Goal: Transaction & Acquisition: Purchase product/service

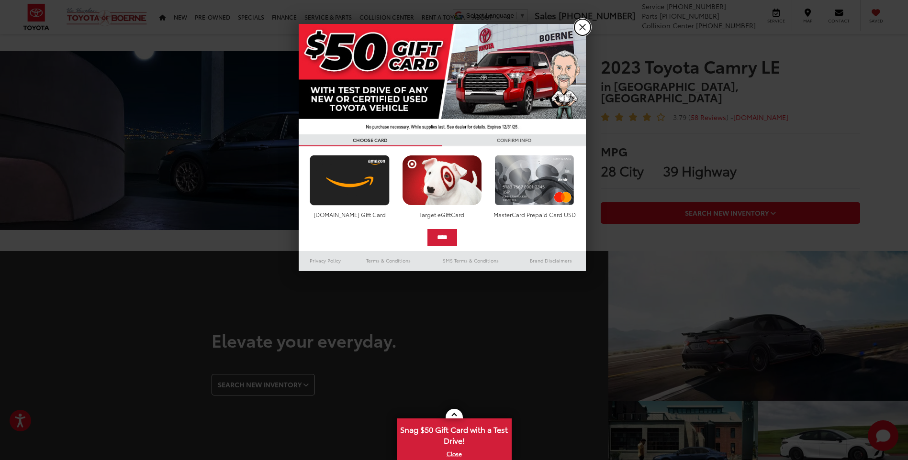
click at [585, 22] on link "X" at bounding box center [582, 27] width 16 height 16
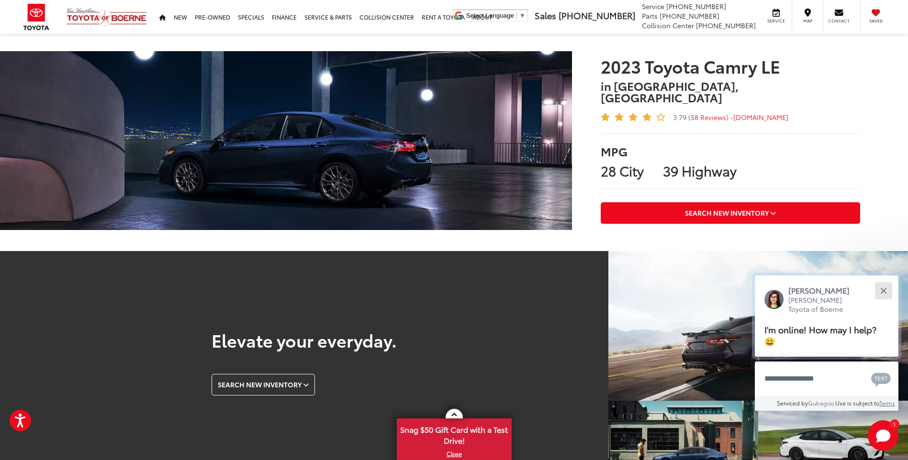
click at [885, 296] on button "Close" at bounding box center [883, 290] width 21 height 21
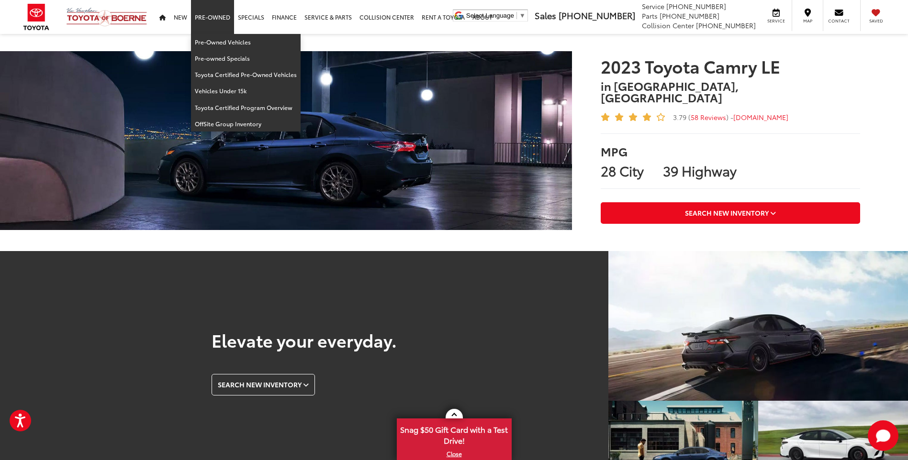
click at [220, 12] on link "Pre-Owned" at bounding box center [212, 17] width 43 height 34
click at [230, 43] on link "Pre-Owned Vehicles" at bounding box center [246, 42] width 110 height 16
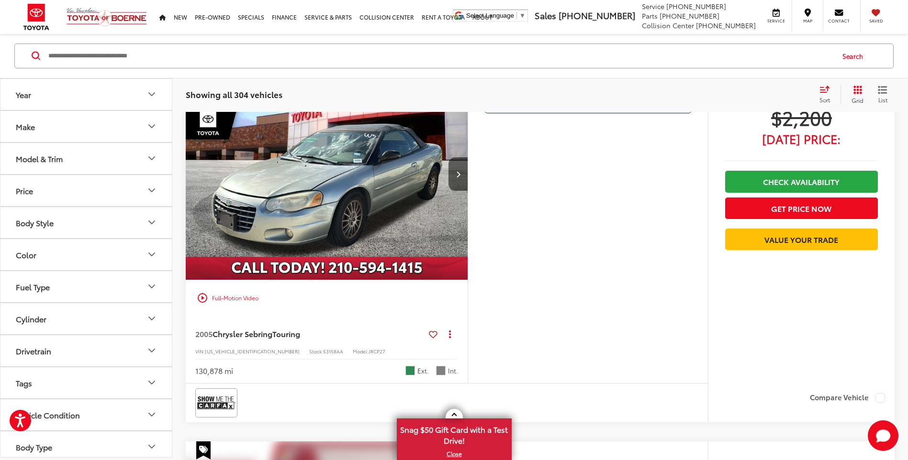
scroll to position [766, 0]
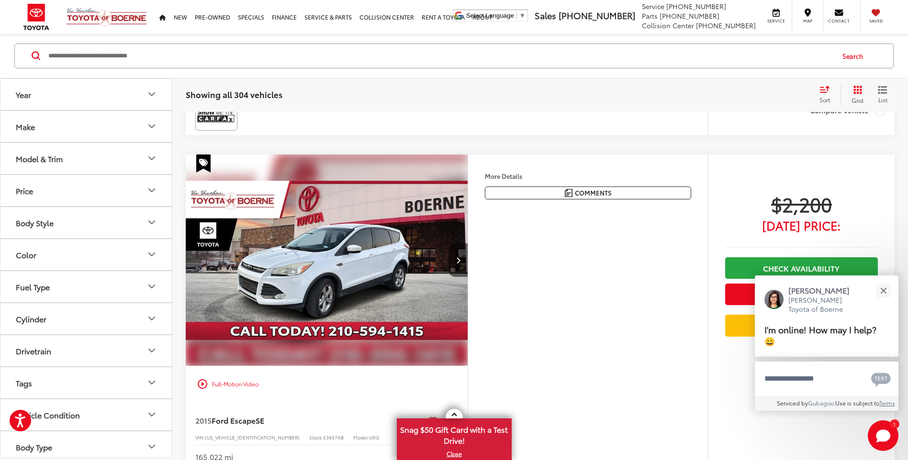
click at [96, 232] on button "Body Style" at bounding box center [86, 222] width 172 height 31
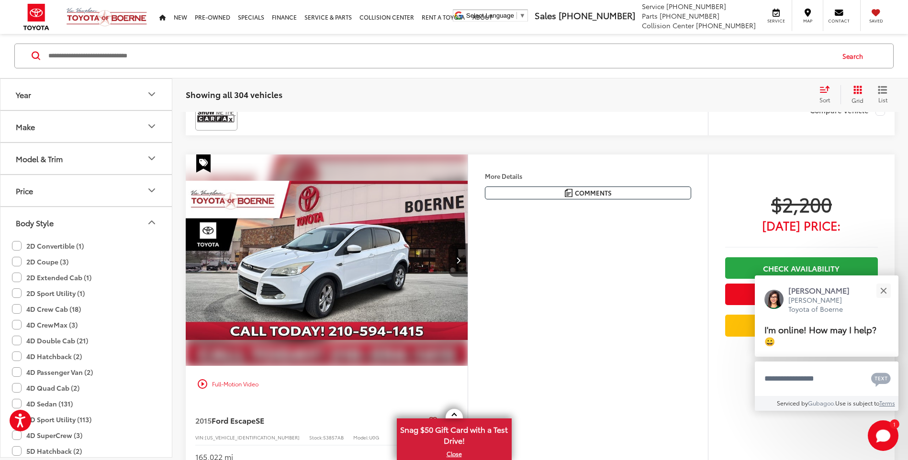
click at [113, 129] on button "Make" at bounding box center [86, 126] width 172 height 31
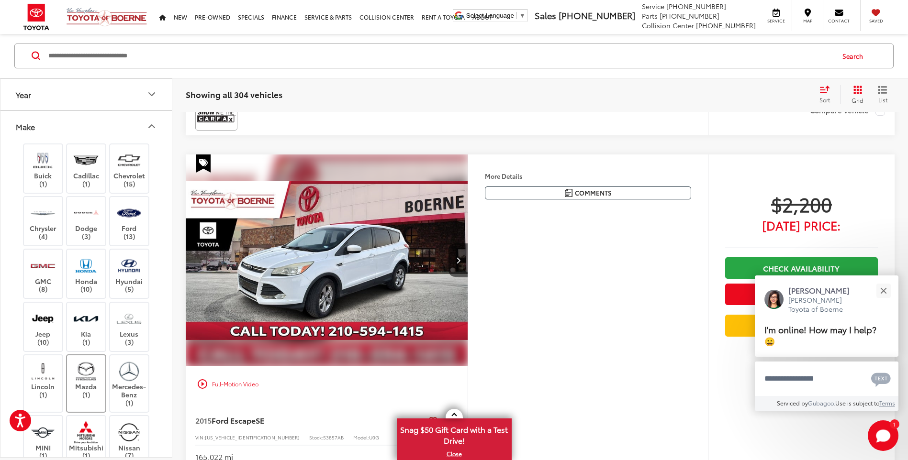
scroll to position [144, 0]
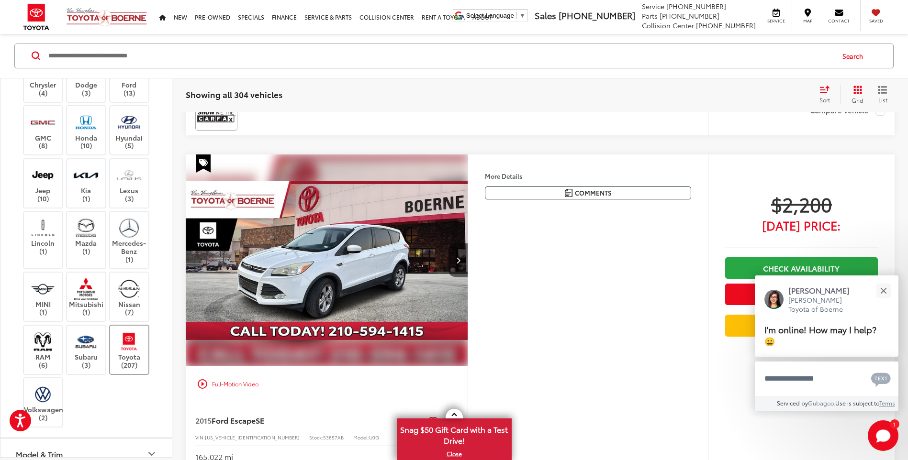
click at [134, 351] on img at bounding box center [129, 342] width 26 height 22
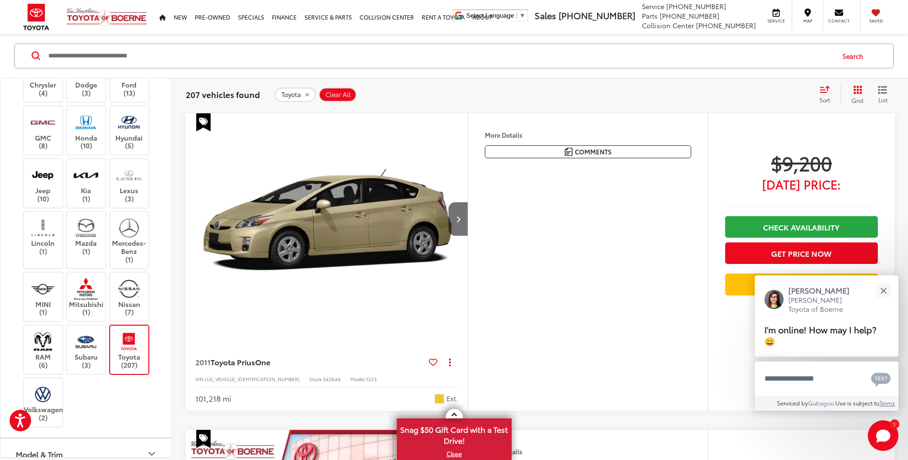
scroll to position [383, 0]
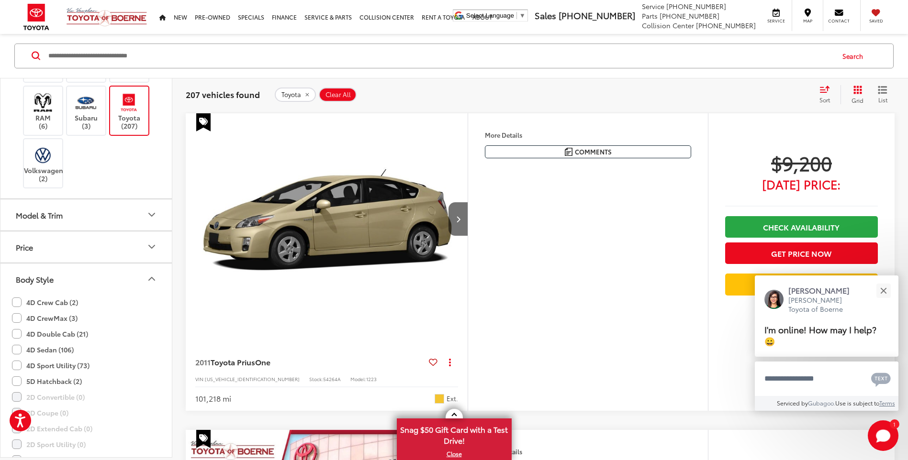
click at [67, 207] on button "Model & Trim" at bounding box center [86, 215] width 172 height 31
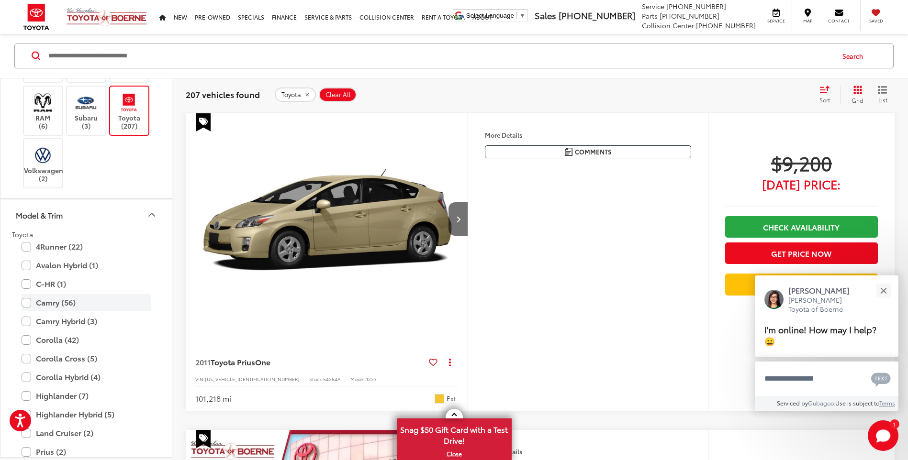
click at [66, 299] on label "Camry (56)" at bounding box center [86, 303] width 129 height 17
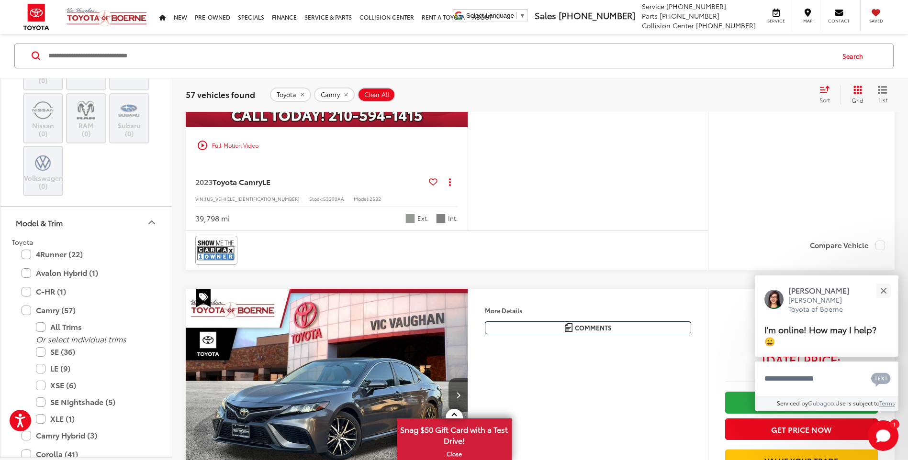
scroll to position [1208, 0]
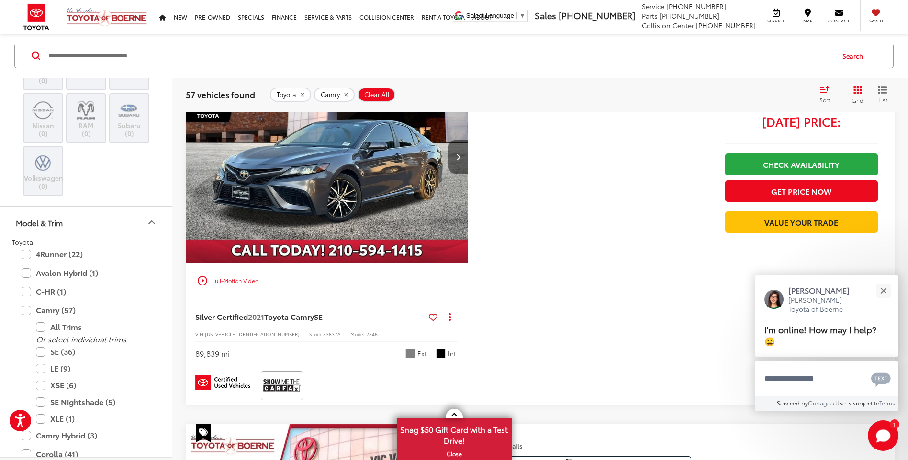
click at [459, 158] on icon "Next image" at bounding box center [458, 157] width 4 height 7
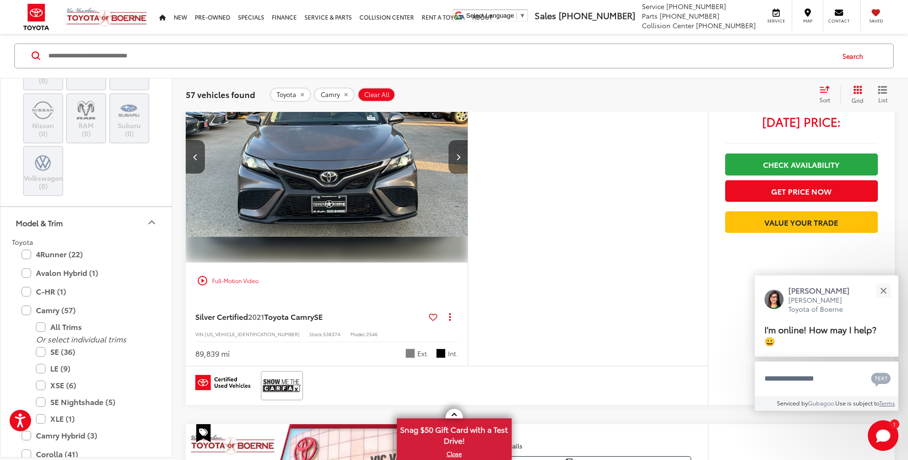
click at [459, 158] on icon "Next image" at bounding box center [458, 157] width 4 height 7
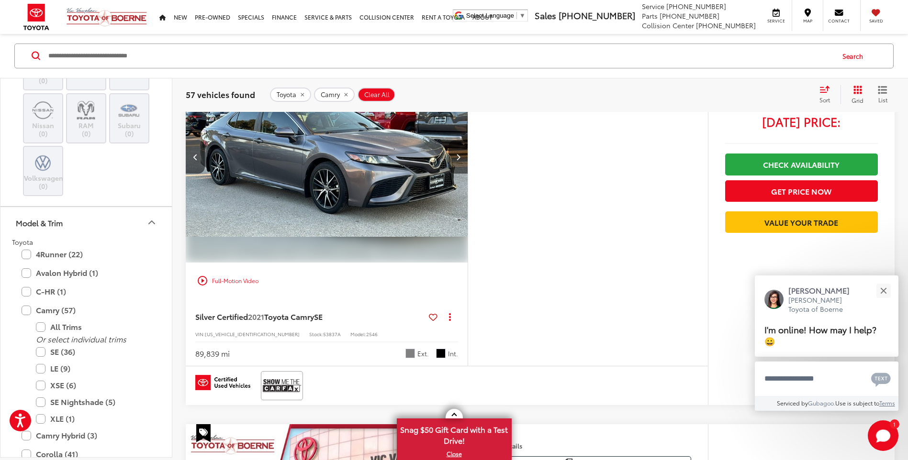
click at [459, 158] on icon "Next image" at bounding box center [458, 157] width 4 height 7
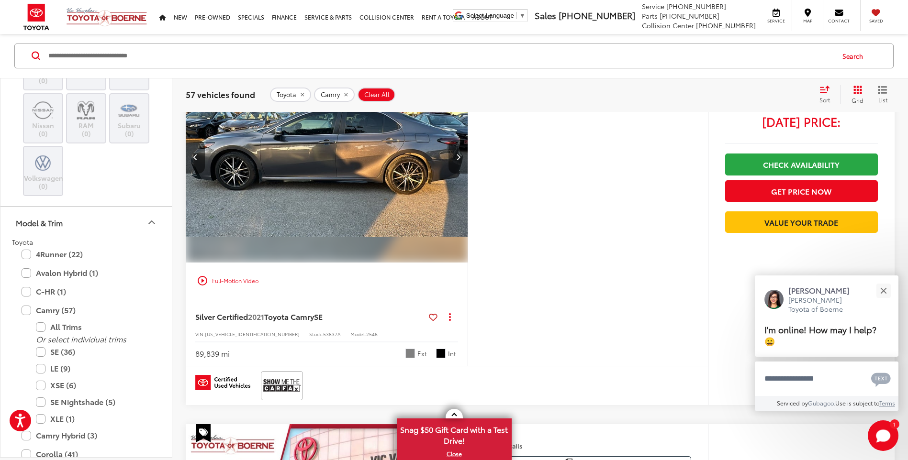
click at [459, 158] on icon "Next image" at bounding box center [458, 157] width 4 height 7
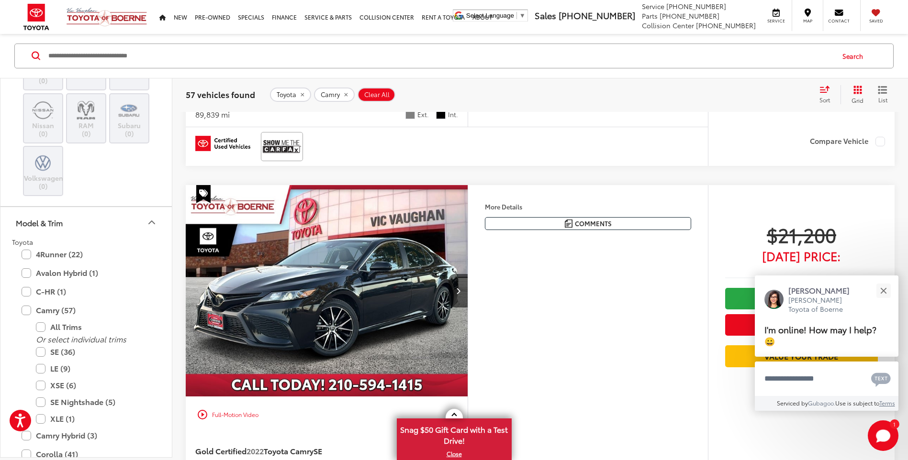
scroll to position [1543, 0]
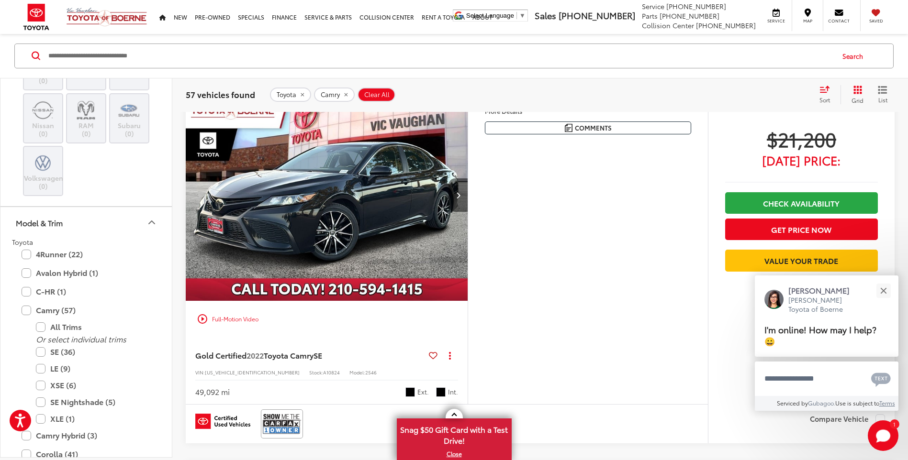
click at [459, 199] on icon "Next image" at bounding box center [458, 195] width 4 height 7
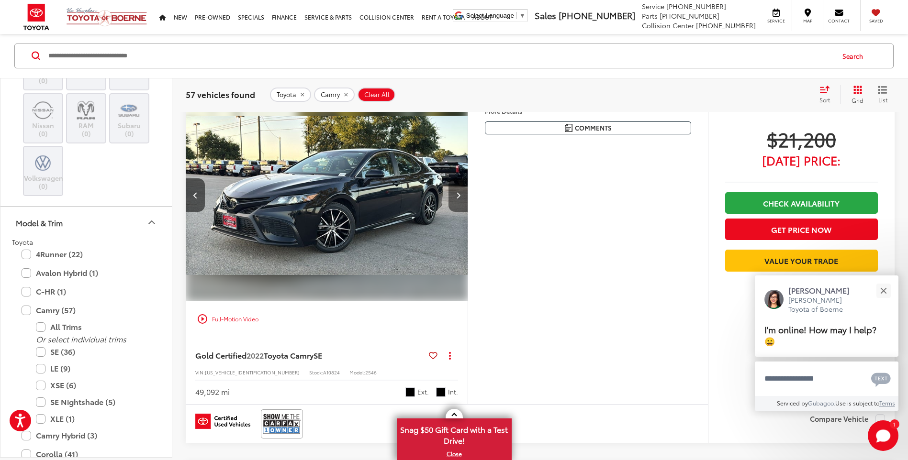
click at [459, 199] on icon "Next image" at bounding box center [458, 195] width 4 height 7
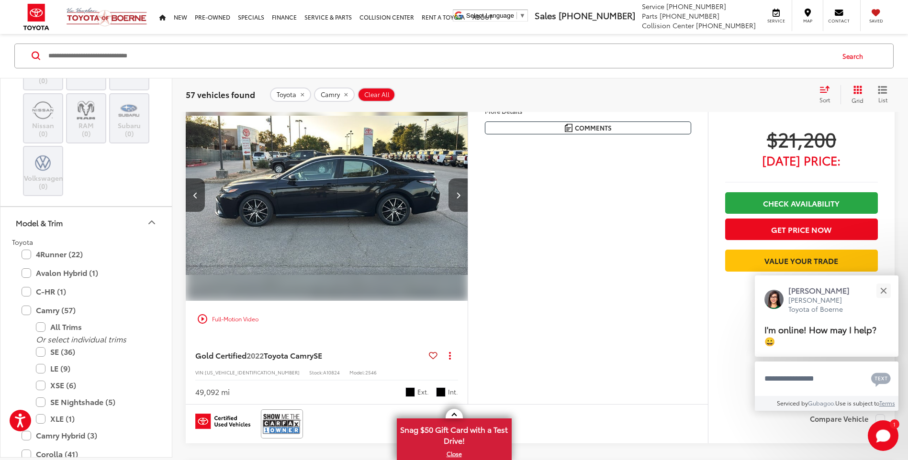
click at [459, 199] on icon "Next image" at bounding box center [458, 195] width 4 height 7
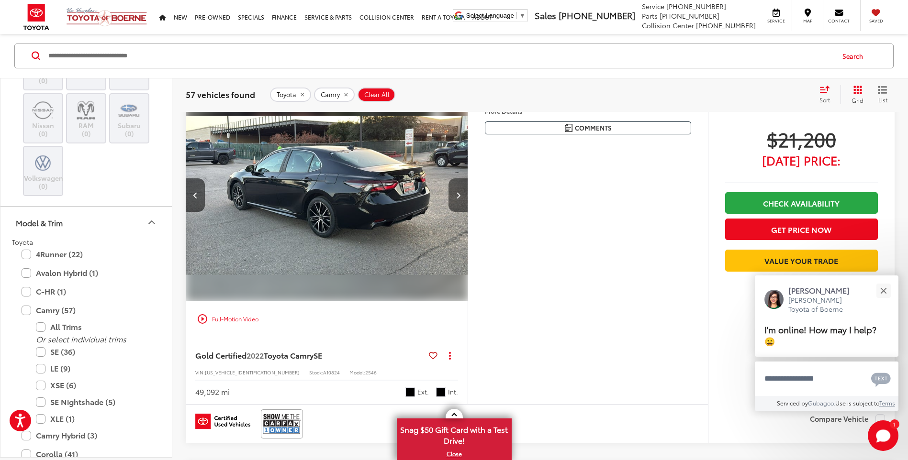
click at [459, 199] on icon "Next image" at bounding box center [458, 195] width 4 height 7
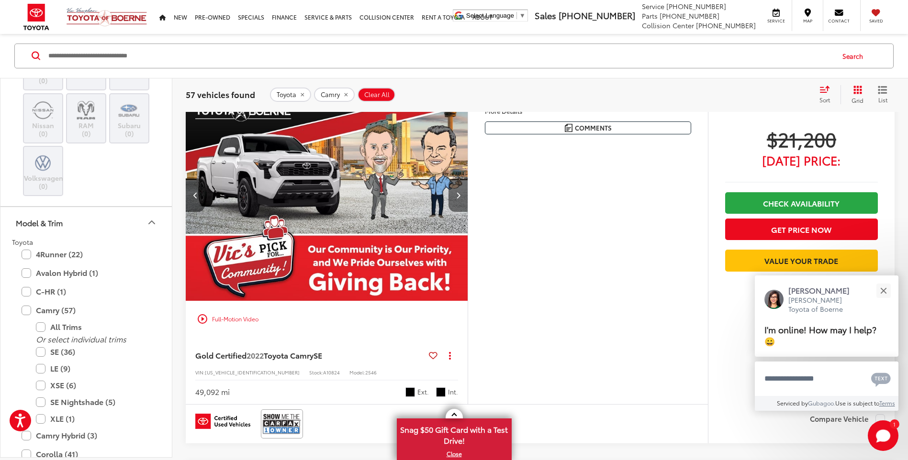
click at [459, 199] on icon "Next image" at bounding box center [458, 195] width 4 height 7
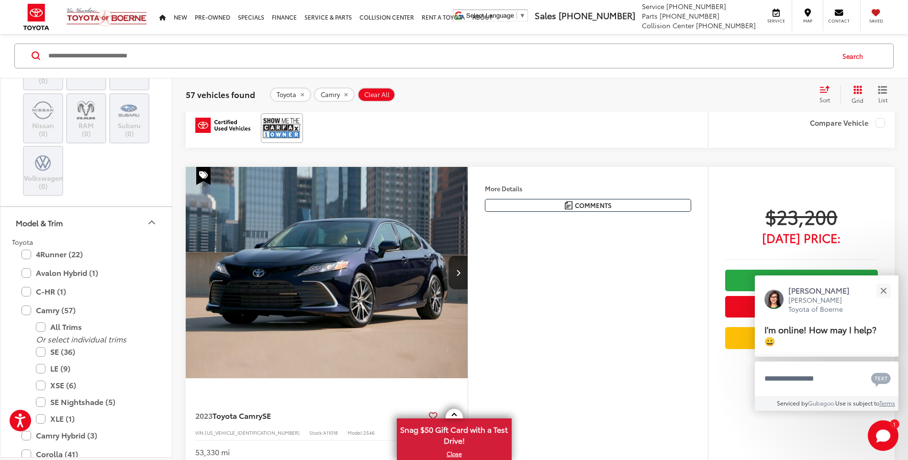
scroll to position [3615, 0]
